Goal: Subscribe to service/newsletter

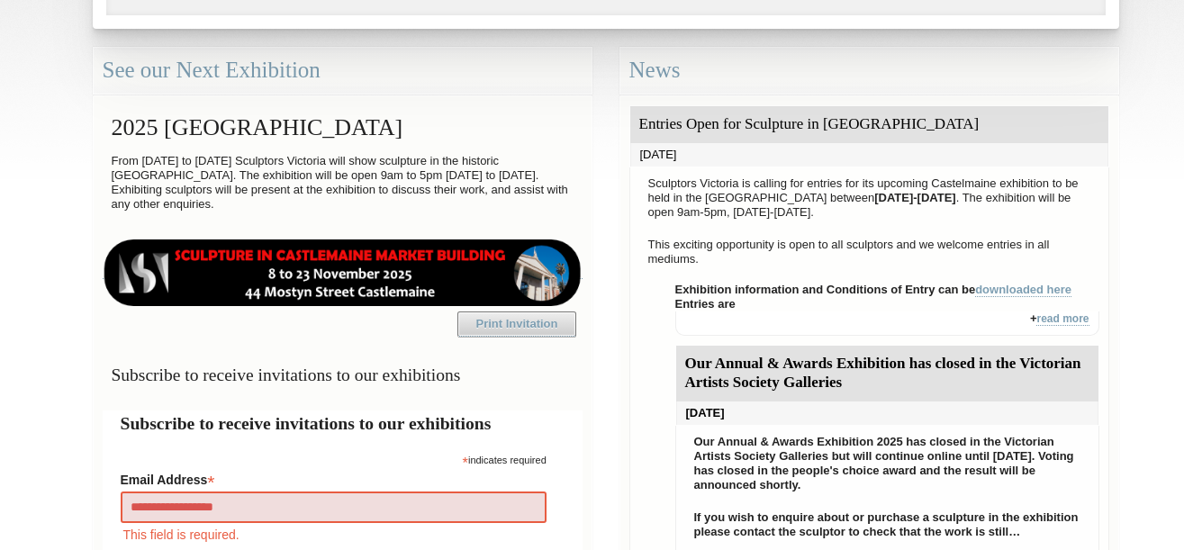
type input "**********"
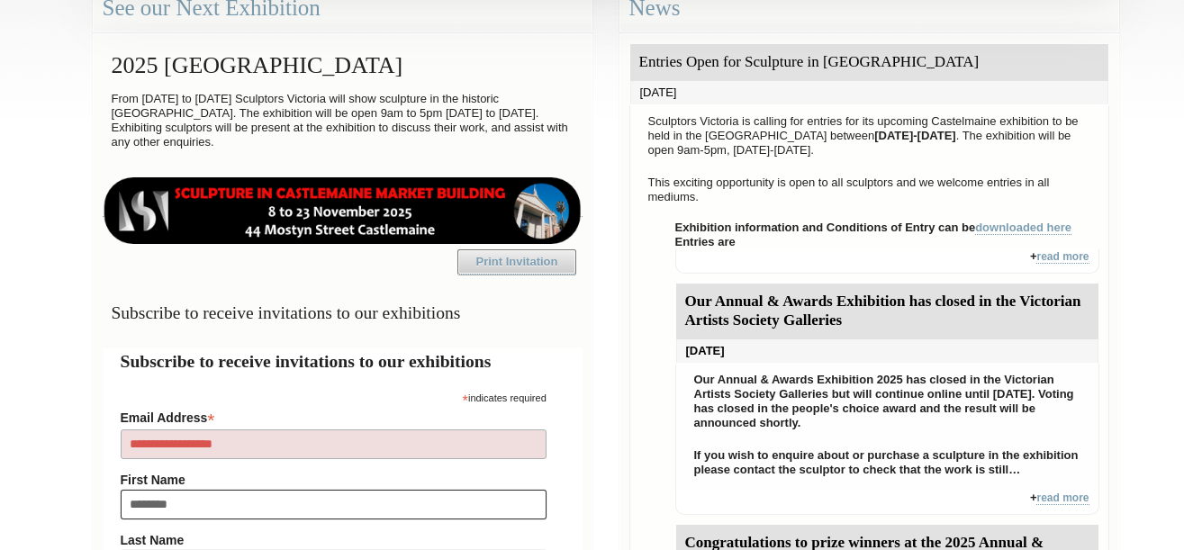
type input "*********"
type input "**"
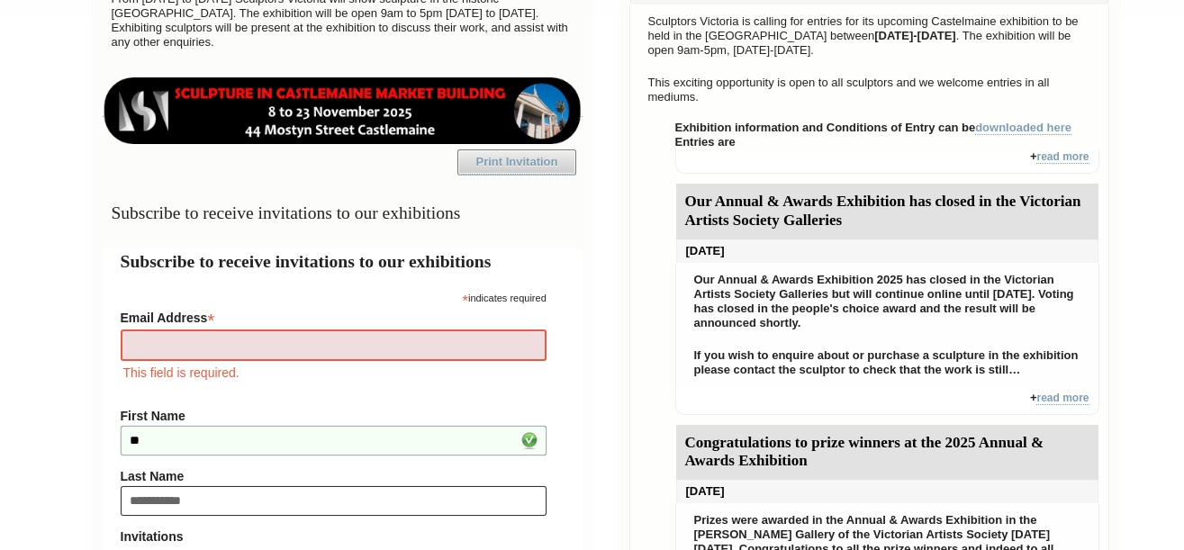
type input "**********"
